Goal: Task Accomplishment & Management: Manage account settings

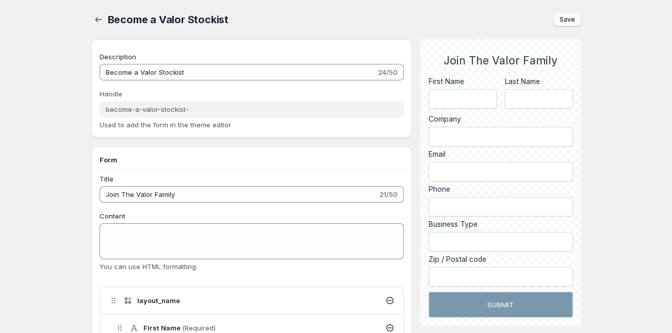
click at [574, 18] on span "Save" at bounding box center [567, 19] width 15 height 8
click at [97, 20] on icon "button" at bounding box center [98, 19] width 7 height 5
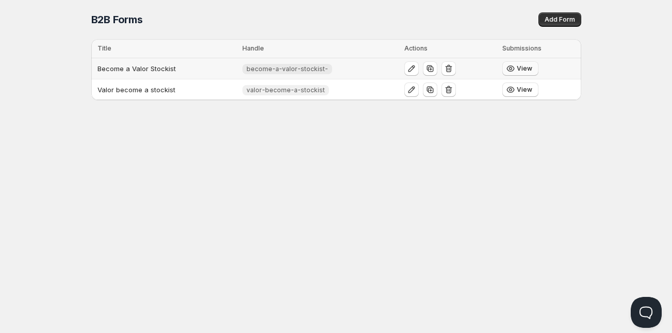
click at [518, 69] on span "View" at bounding box center [524, 68] width 15 height 8
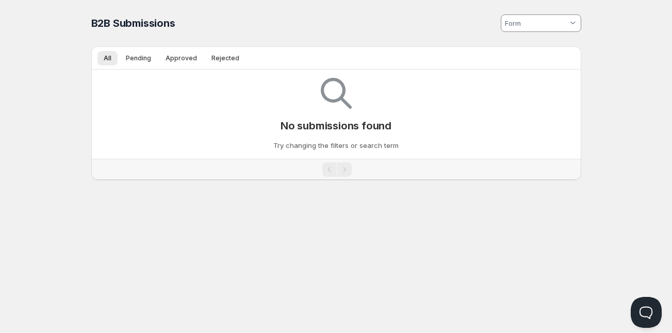
type input "become-a-valor-stockist-"
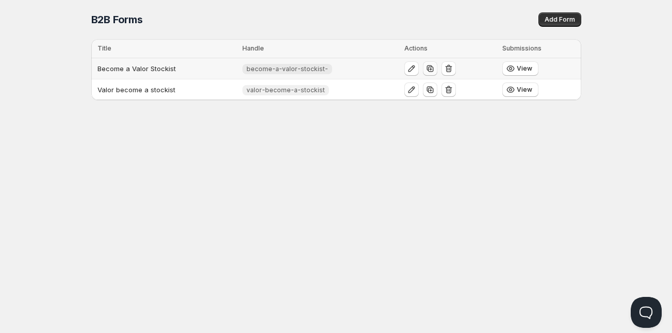
click at [429, 69] on icon "button" at bounding box center [430, 68] width 10 height 10
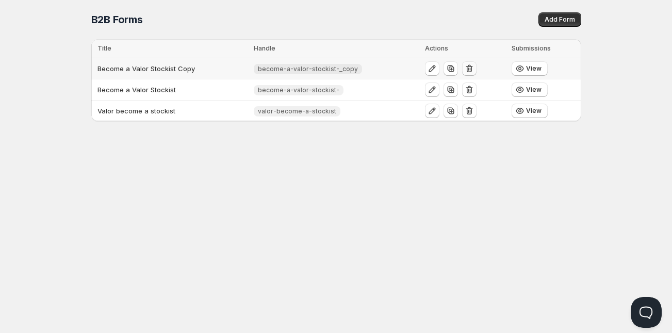
click at [471, 67] on icon "button" at bounding box center [469, 68] width 10 height 10
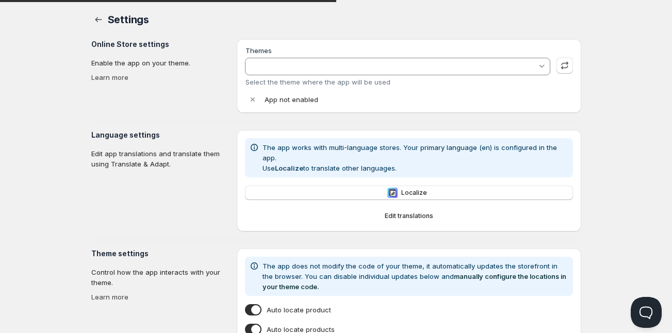
type input "Showcase"
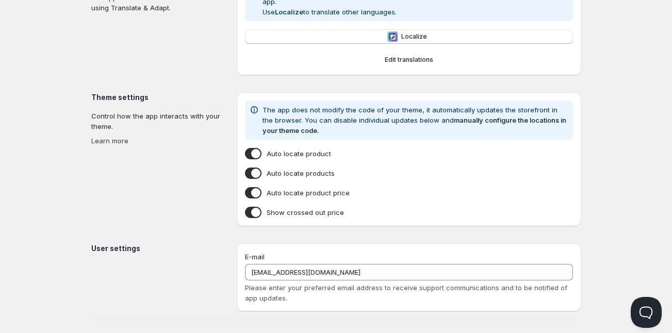
scroll to position [158, 0]
